Goal: Communication & Community: Connect with others

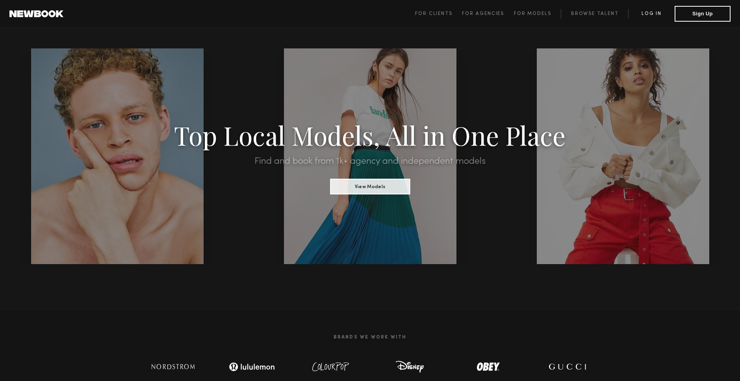
click at [655, 9] on link "Log in" at bounding box center [651, 13] width 46 height 9
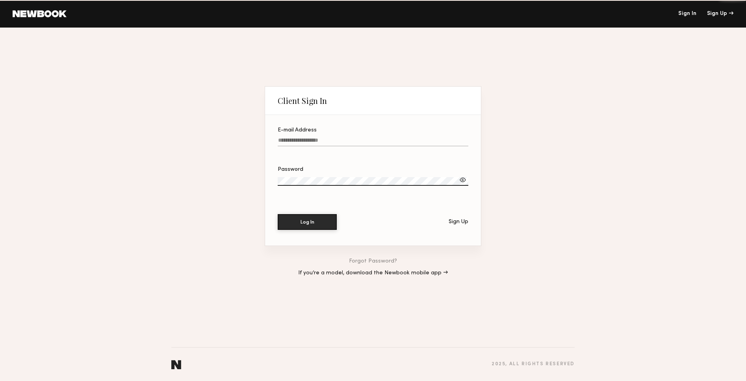
type input "**********"
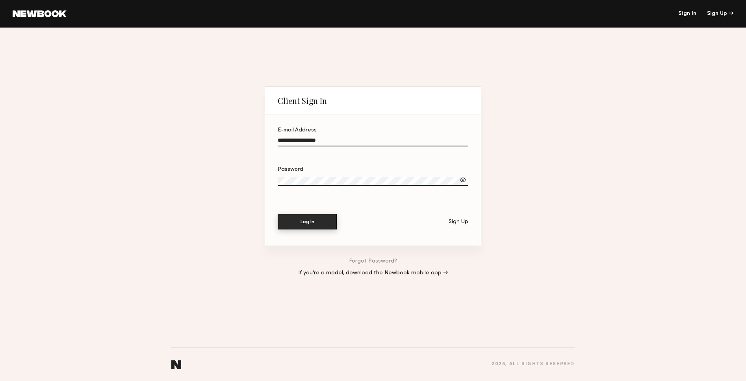
click at [323, 219] on button "Log In" at bounding box center [307, 222] width 59 height 16
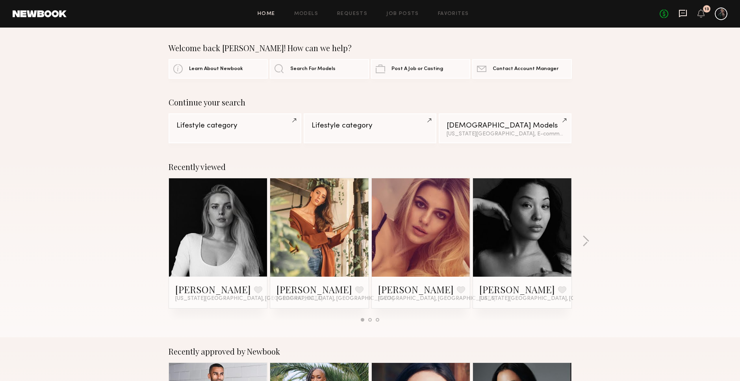
click at [683, 11] on icon at bounding box center [683, 13] width 9 height 9
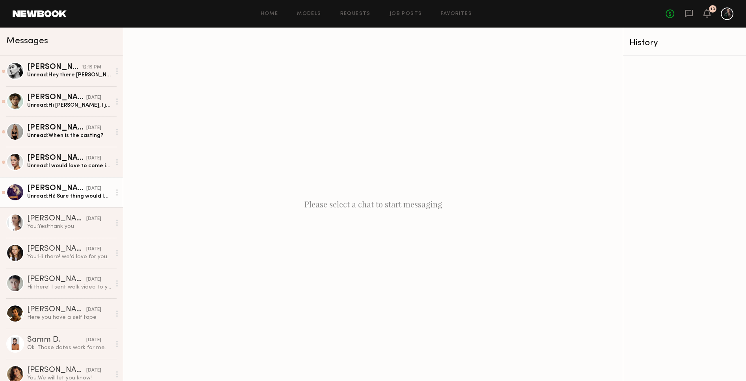
click at [45, 191] on div "[PERSON_NAME]" at bounding box center [56, 189] width 59 height 8
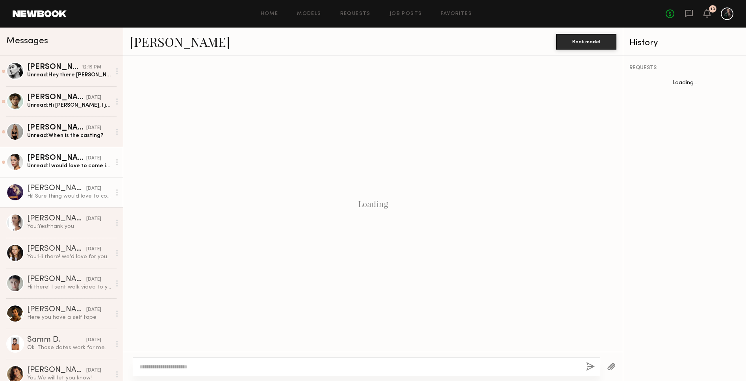
scroll to position [93, 0]
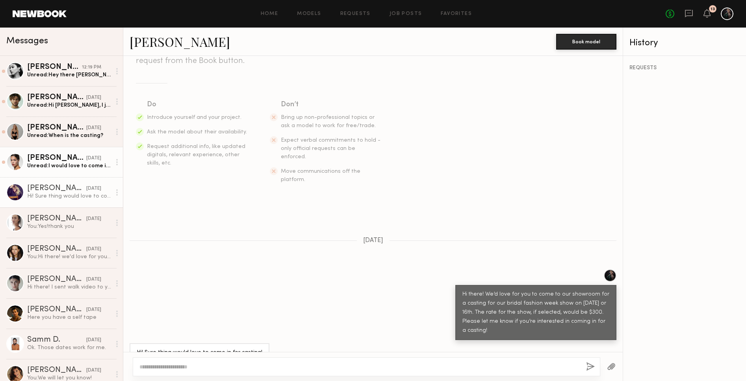
click at [86, 155] on div "[DATE]" at bounding box center [93, 158] width 15 height 7
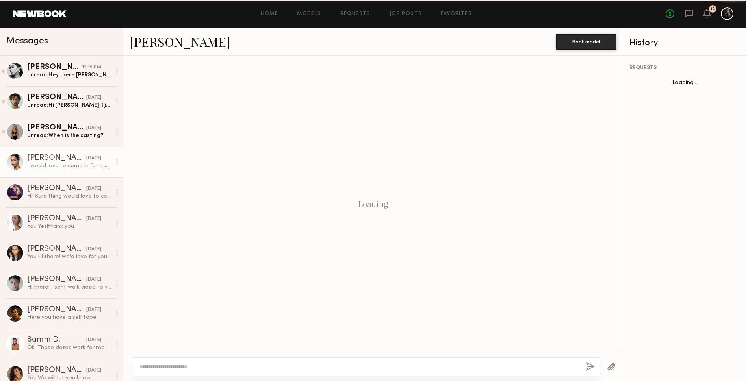
scroll to position [102, 0]
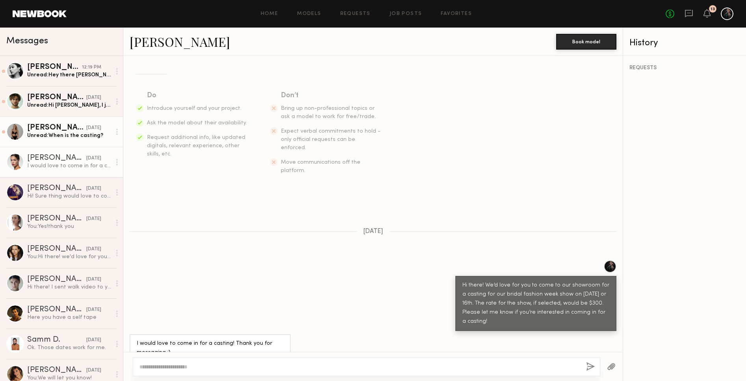
click at [86, 130] on div "[DATE]" at bounding box center [93, 127] width 15 height 7
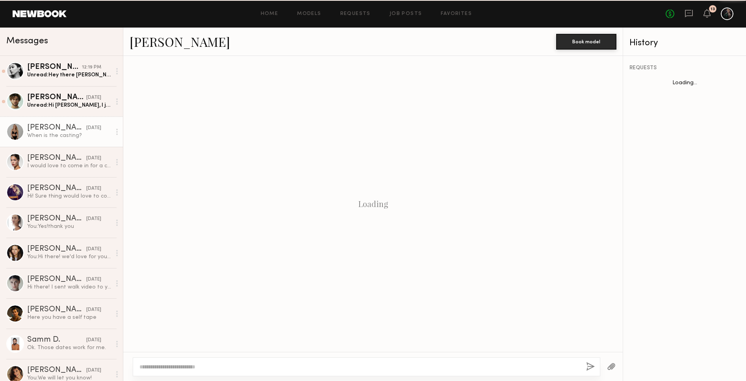
scroll to position [130, 0]
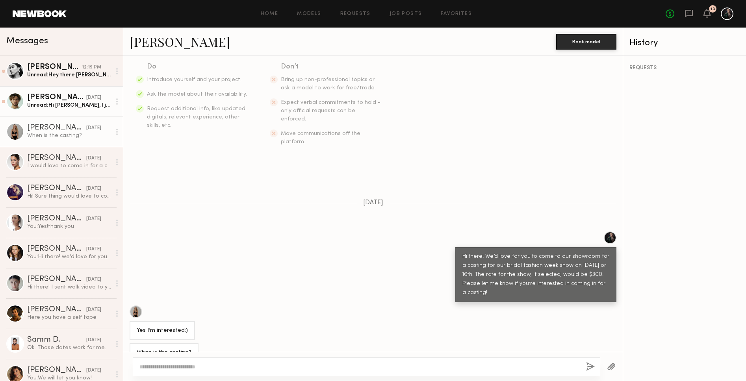
click at [86, 97] on div "[DATE]" at bounding box center [93, 97] width 15 height 7
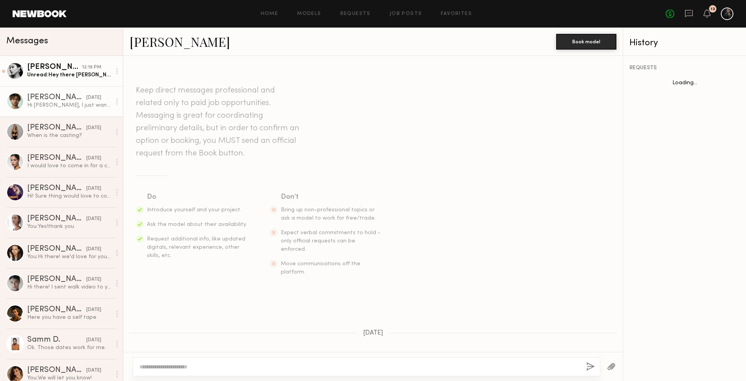
scroll to position [475, 0]
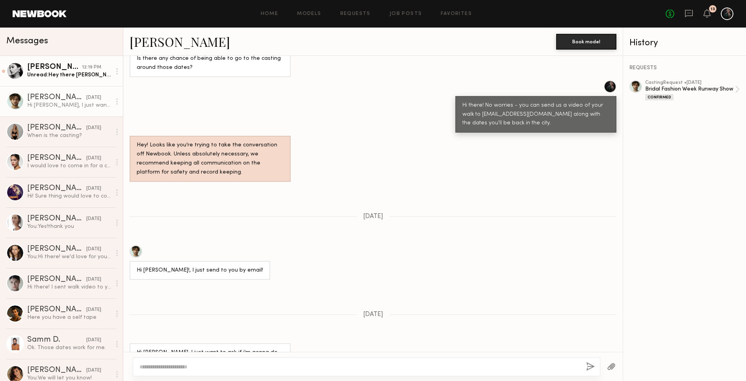
click at [68, 71] on div "[PERSON_NAME]" at bounding box center [54, 67] width 55 height 8
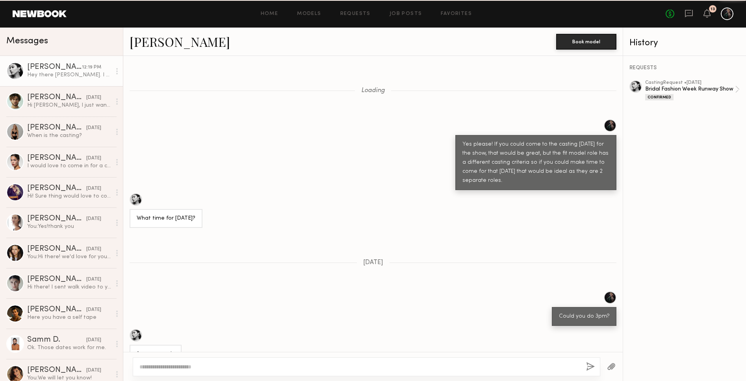
scroll to position [561, 0]
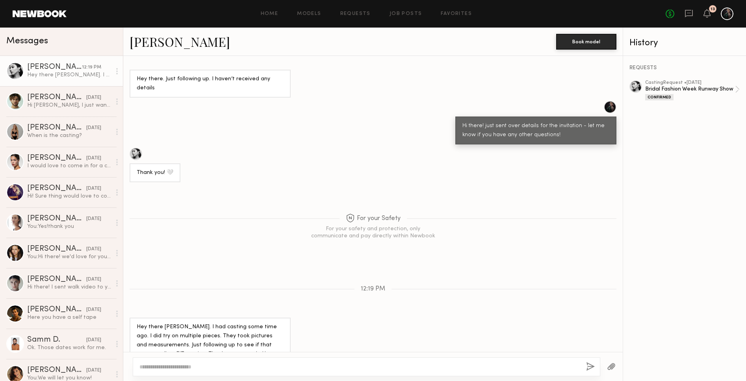
click at [217, 368] on textarea at bounding box center [359, 367] width 440 height 8
click at [633, 87] on div at bounding box center [635, 86] width 13 height 13
click at [186, 365] on textarea "*********" at bounding box center [359, 367] width 440 height 8
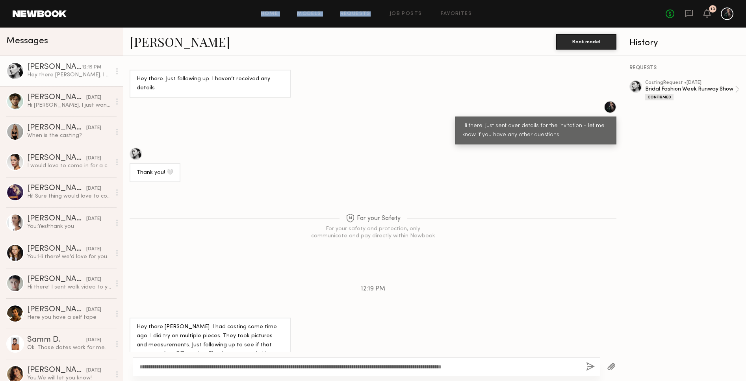
drag, startPoint x: 523, startPoint y: -44, endPoint x: 549, endPoint y: -44, distance: 25.6
click at [549, 0] on html "Home Models Requests Job Posts Favorites Sign Out No fees up to $5,000 13 Messa…" at bounding box center [373, 190] width 746 height 381
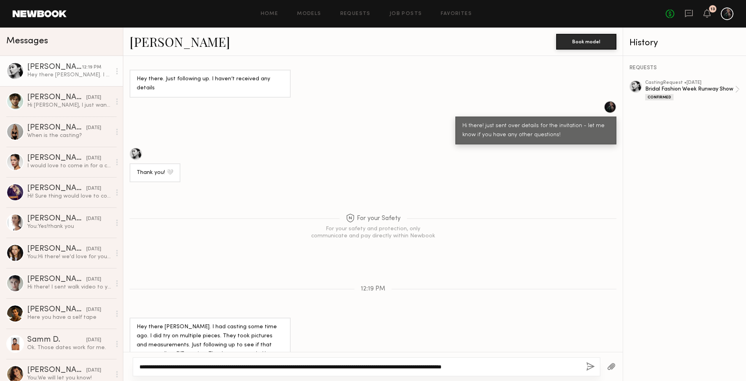
click at [530, 368] on textarea "**********" at bounding box center [359, 367] width 440 height 8
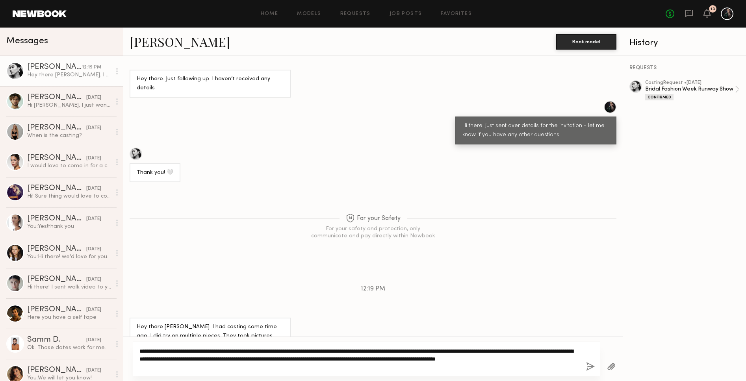
type textarea "**********"
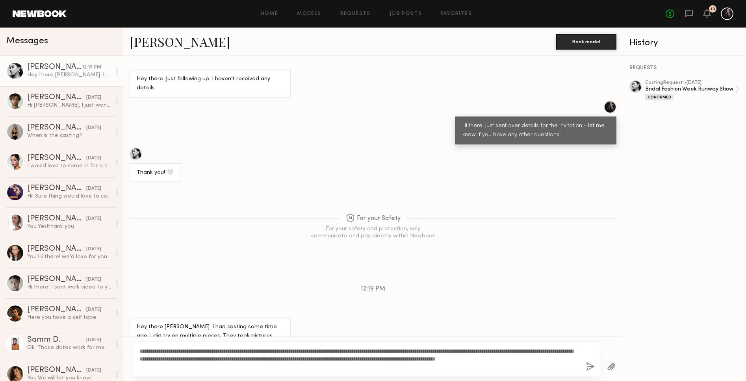
click at [587, 369] on button "button" at bounding box center [590, 367] width 9 height 10
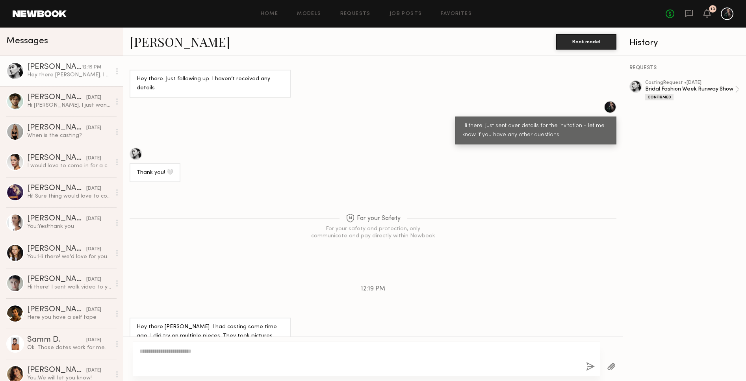
scroll to position [697, 0]
